Goal: Navigation & Orientation: Go to known website

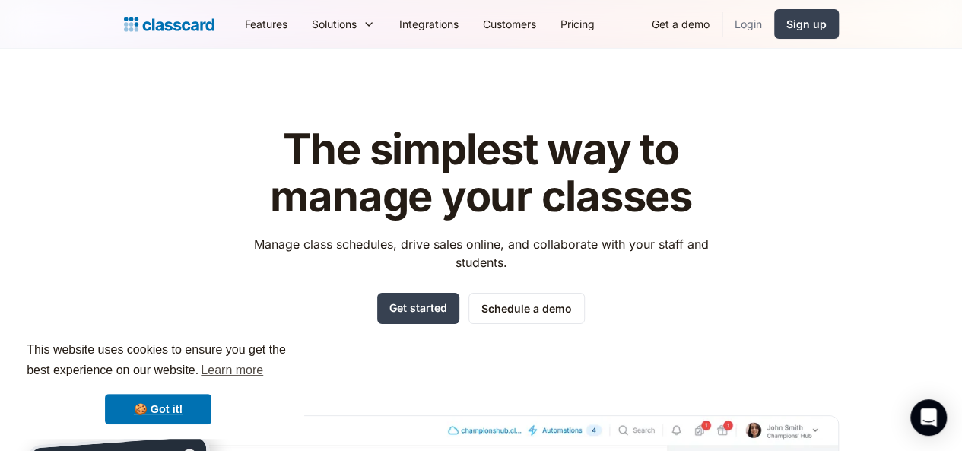
click at [774, 25] on link "Login" at bounding box center [748, 24] width 52 height 34
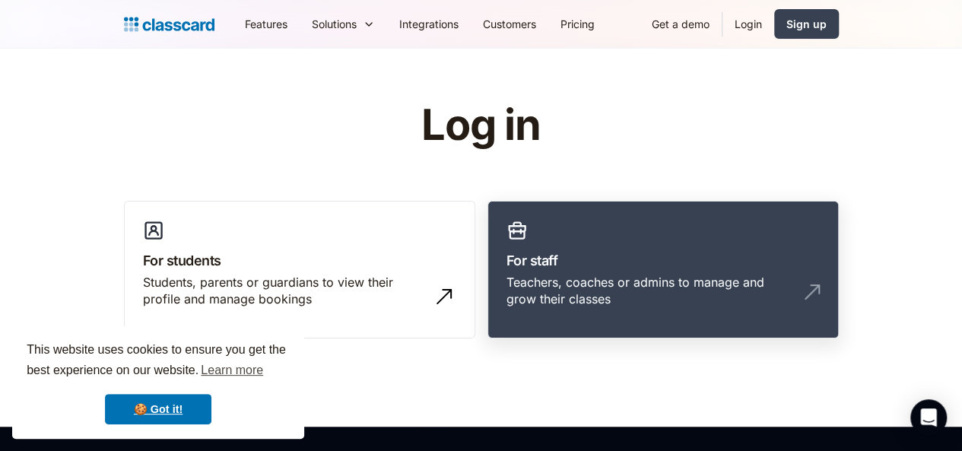
click at [560, 282] on div "Teachers, coaches or admins to manage and grow their classes" at bounding box center [647, 291] width 283 height 34
